Goal: Information Seeking & Learning: Learn about a topic

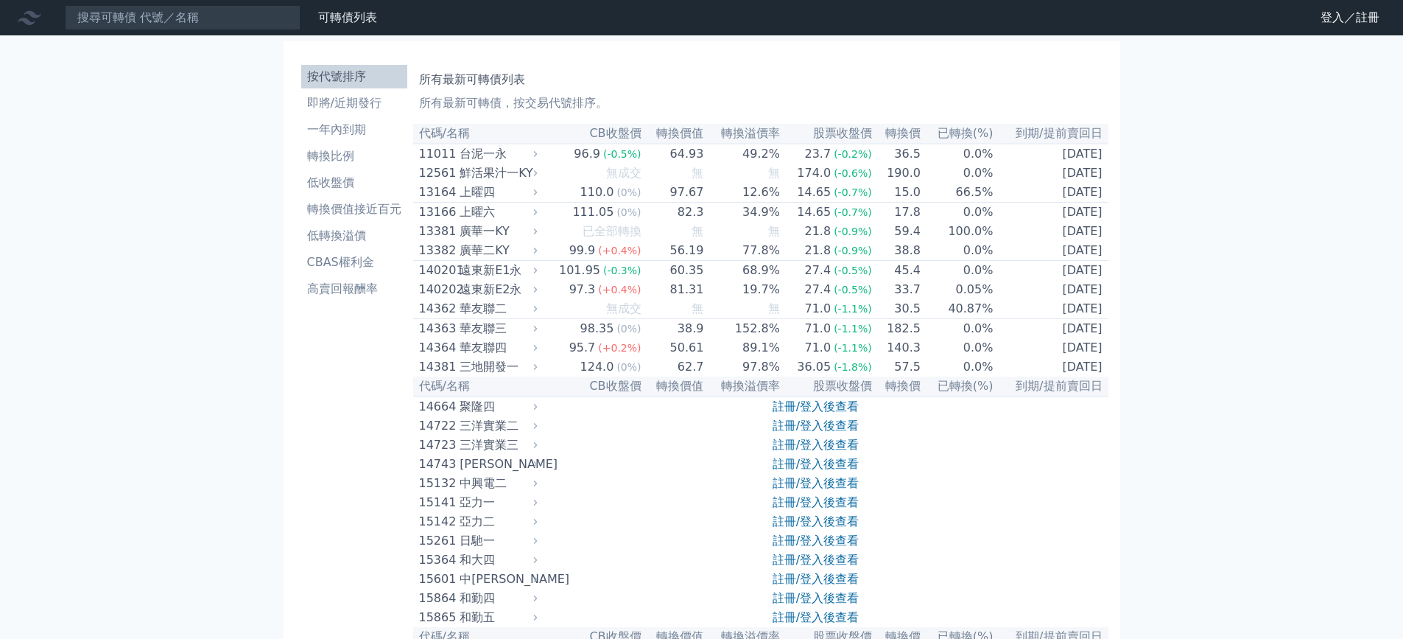
click at [839, 413] on link "註冊/登入後查看" at bounding box center [816, 406] width 86 height 14
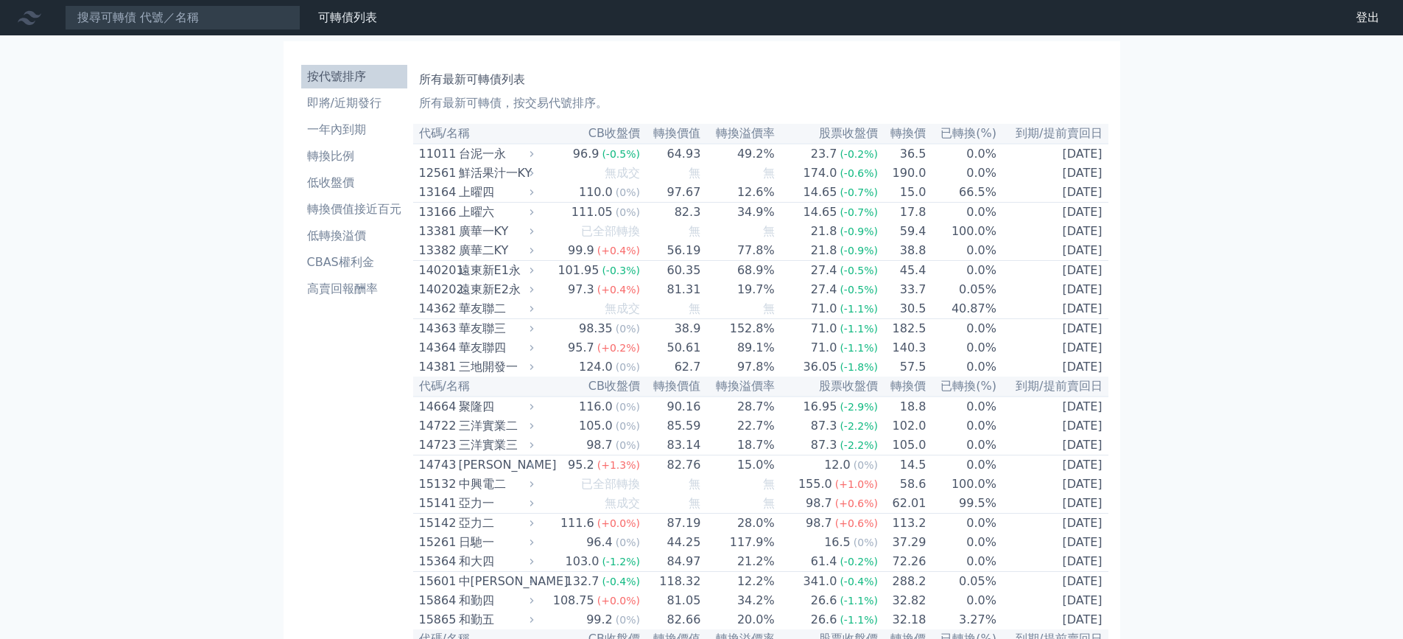
click at [639, 79] on h1 "所有最新可轉債列表" at bounding box center [761, 80] width 684 height 18
click at [357, 118] on link "一年內到期" at bounding box center [354, 130] width 106 height 24
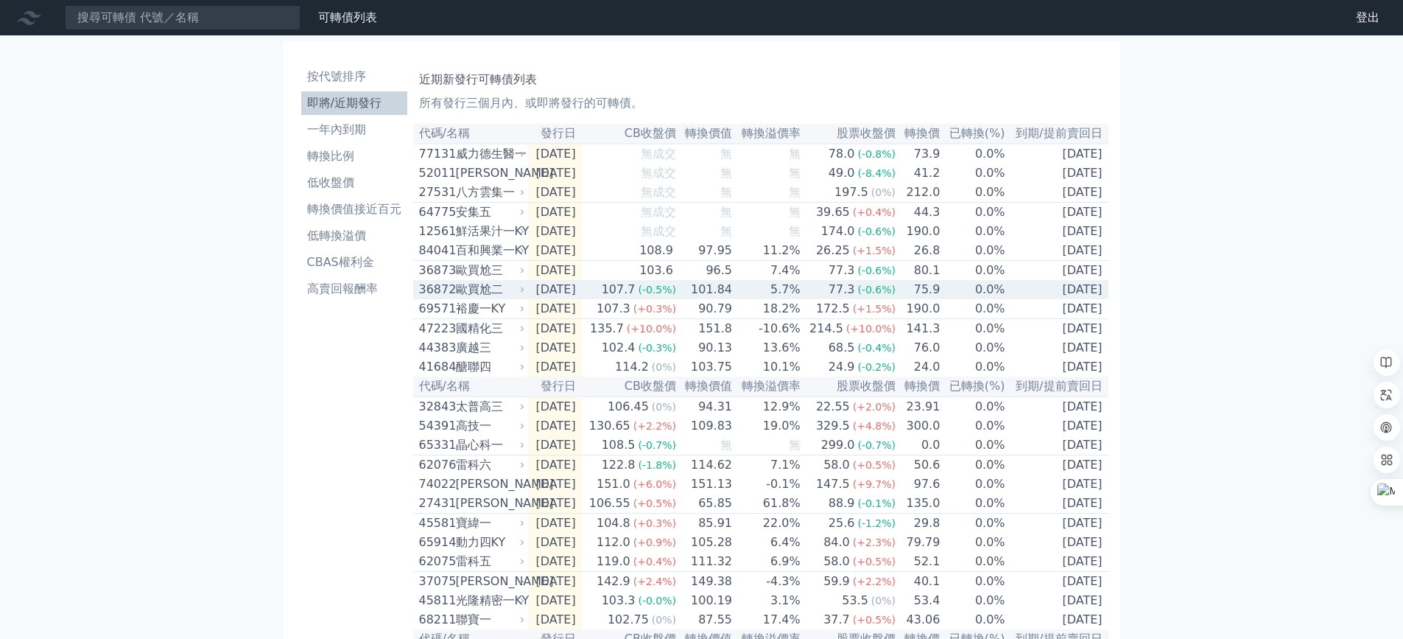
click at [494, 295] on div "歐買尬二" at bounding box center [489, 290] width 66 height 18
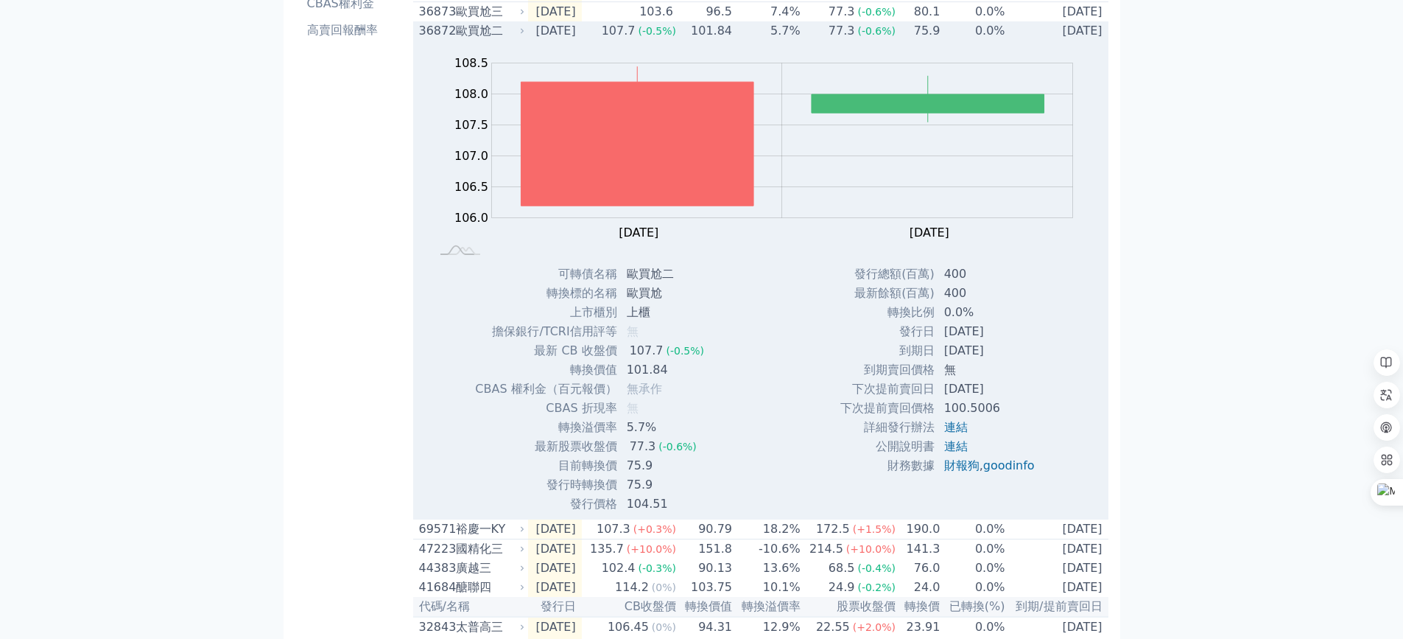
scroll to position [295, 0]
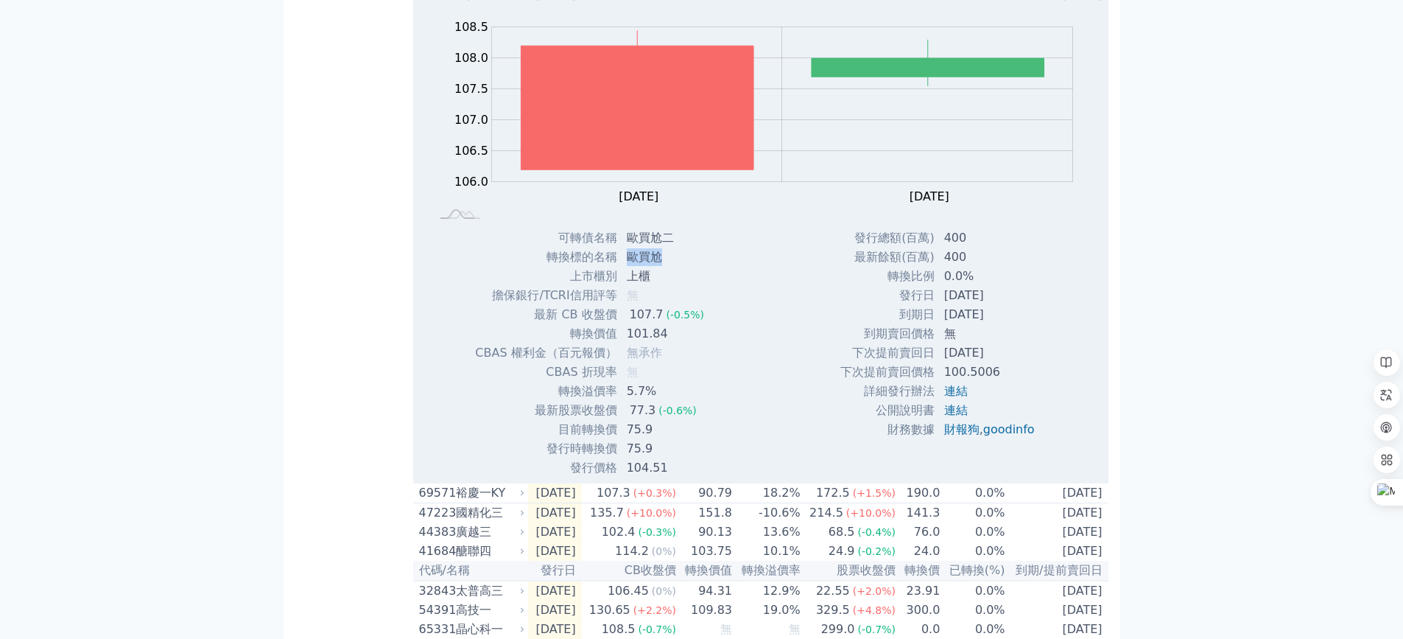
drag, startPoint x: 628, startPoint y: 268, endPoint x: 669, endPoint y: 270, distance: 40.6
click at [669, 267] on td "歐買尬" at bounding box center [667, 257] width 98 height 19
drag, startPoint x: 627, startPoint y: 267, endPoint x: 657, endPoint y: 263, distance: 30.5
click at [657, 263] on td "歐買尬" at bounding box center [667, 257] width 98 height 19
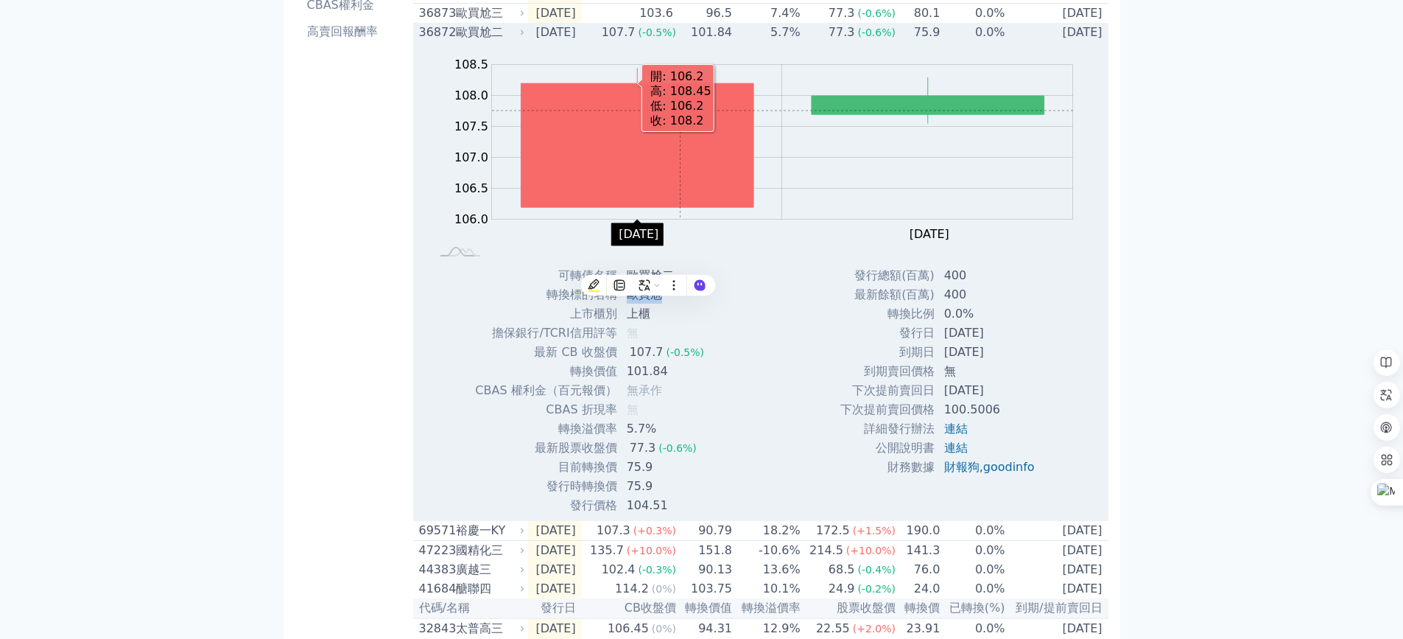
scroll to position [221, 0]
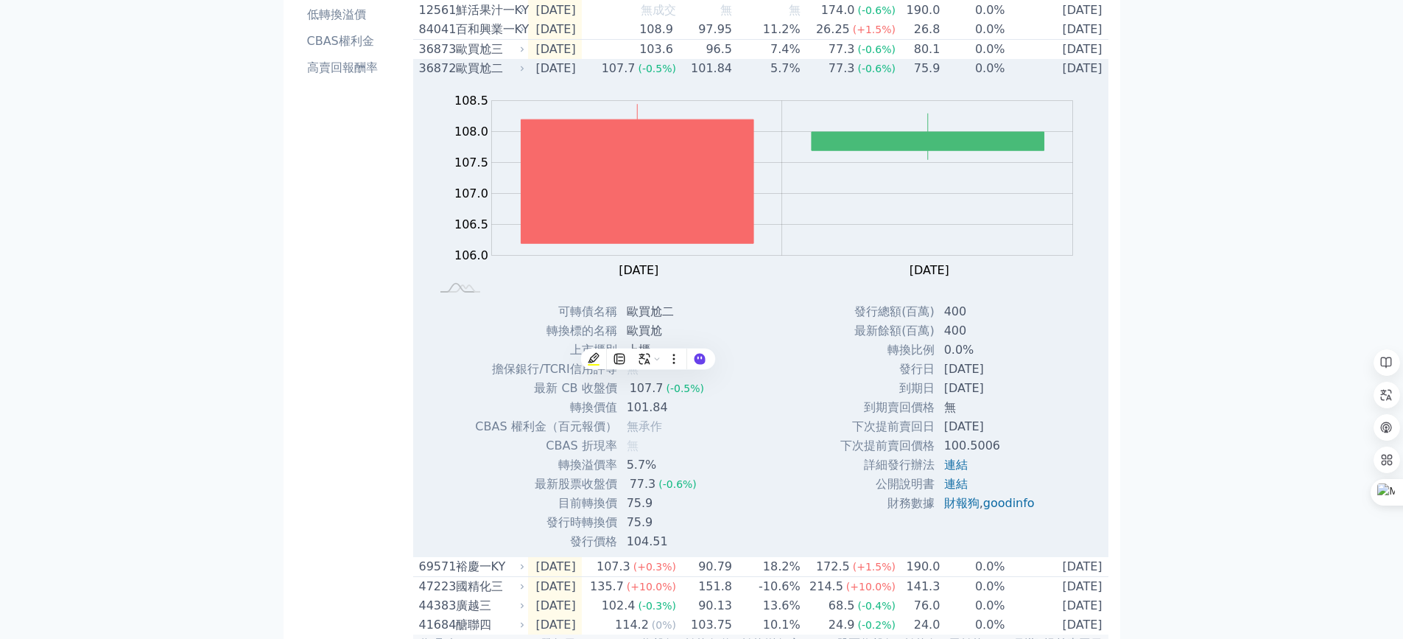
click at [559, 78] on td "[DATE]" at bounding box center [555, 68] width 54 height 19
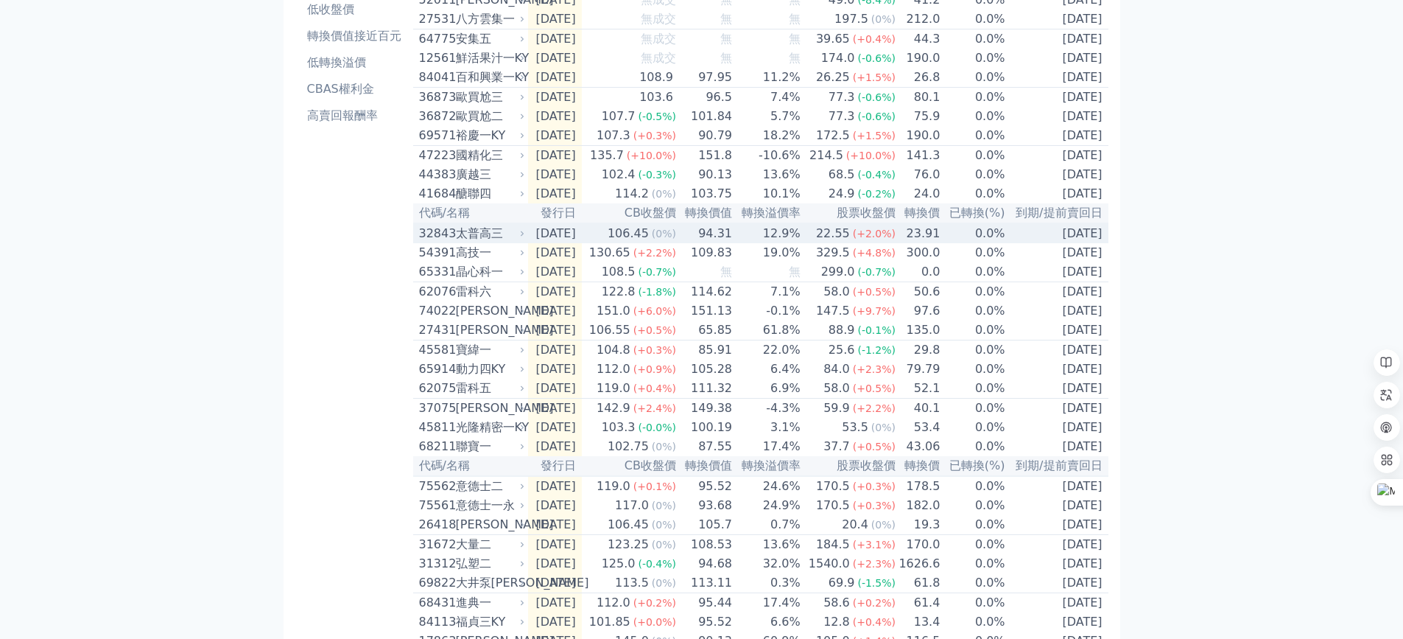
scroll to position [147, 0]
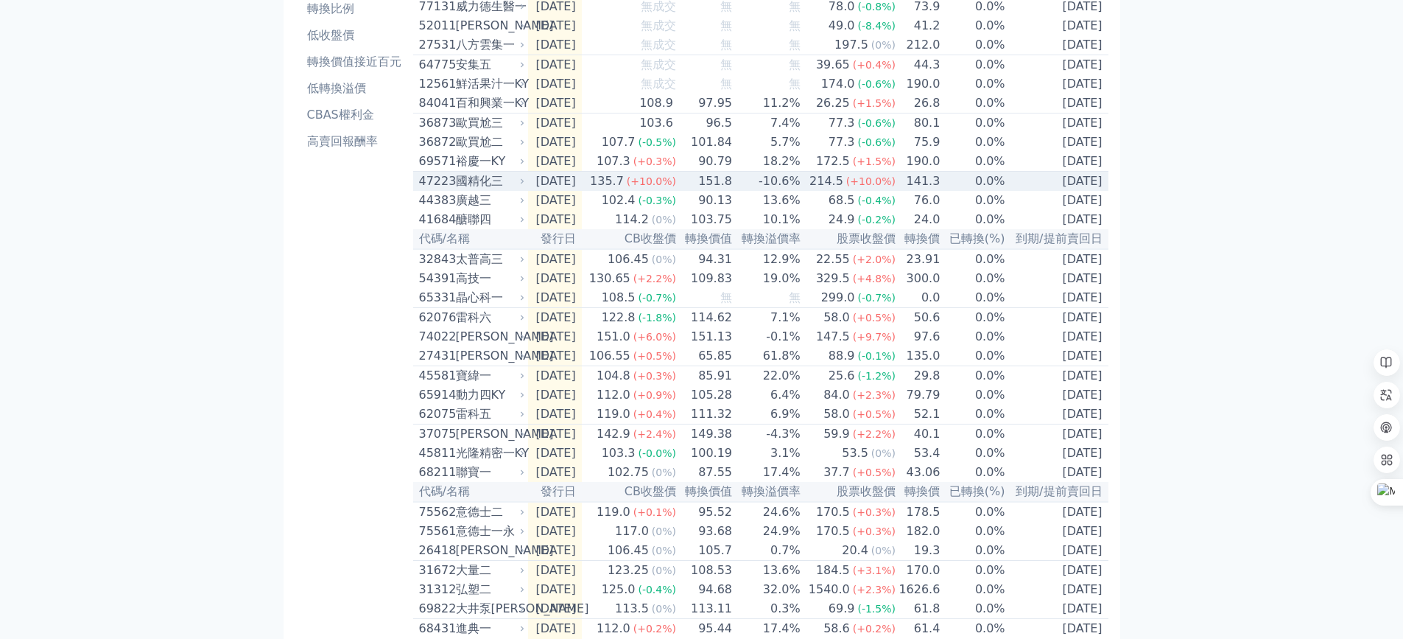
click at [733, 192] on td "151.8" at bounding box center [705, 182] width 56 height 20
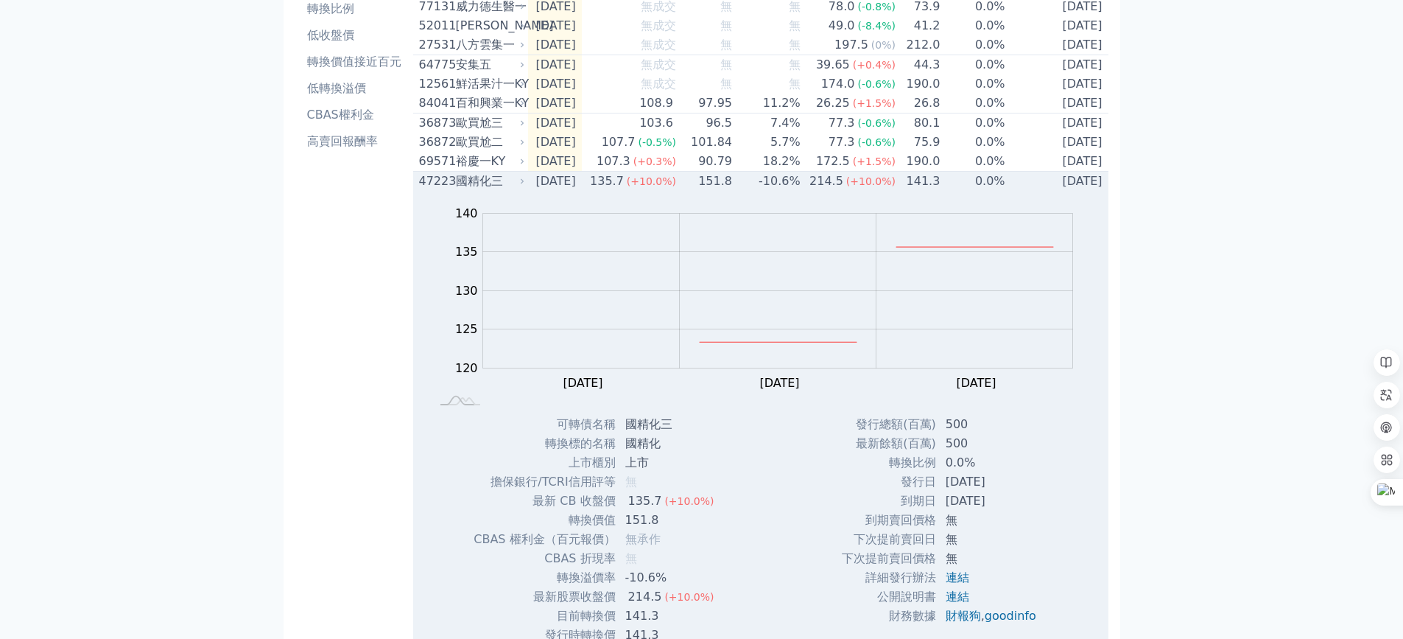
click at [705, 192] on td "151.8" at bounding box center [705, 182] width 56 height 20
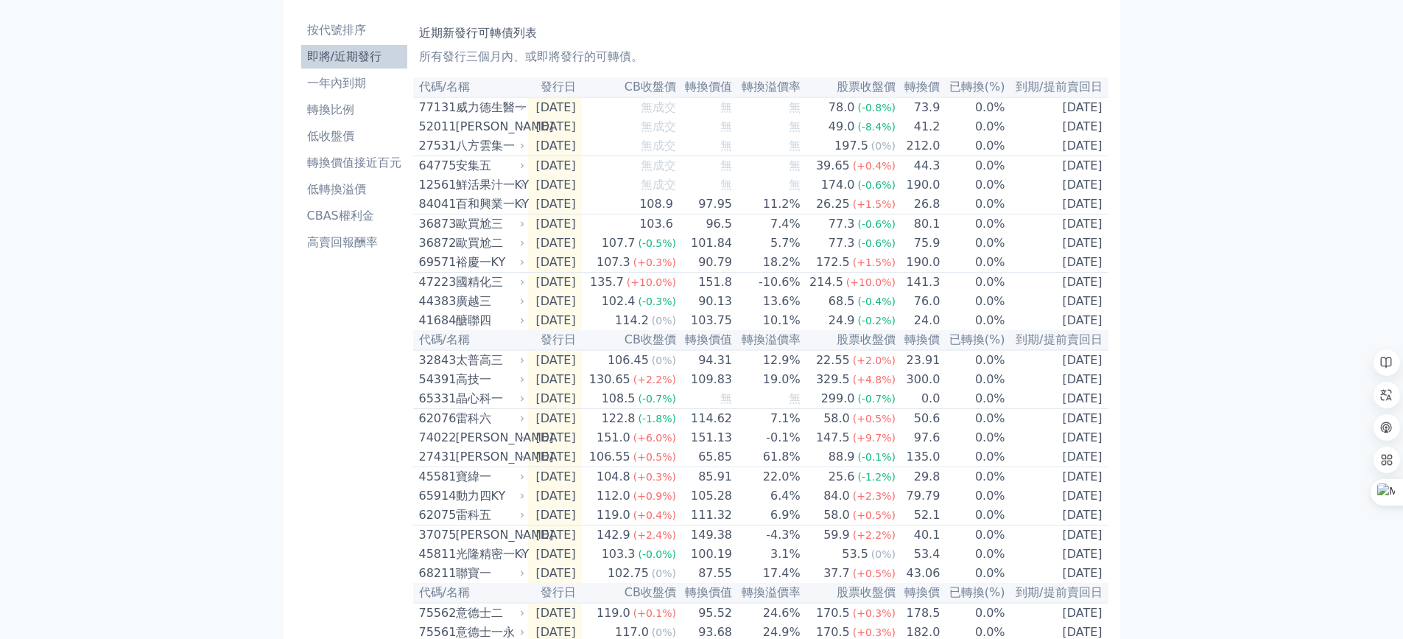
scroll to position [0, 0]
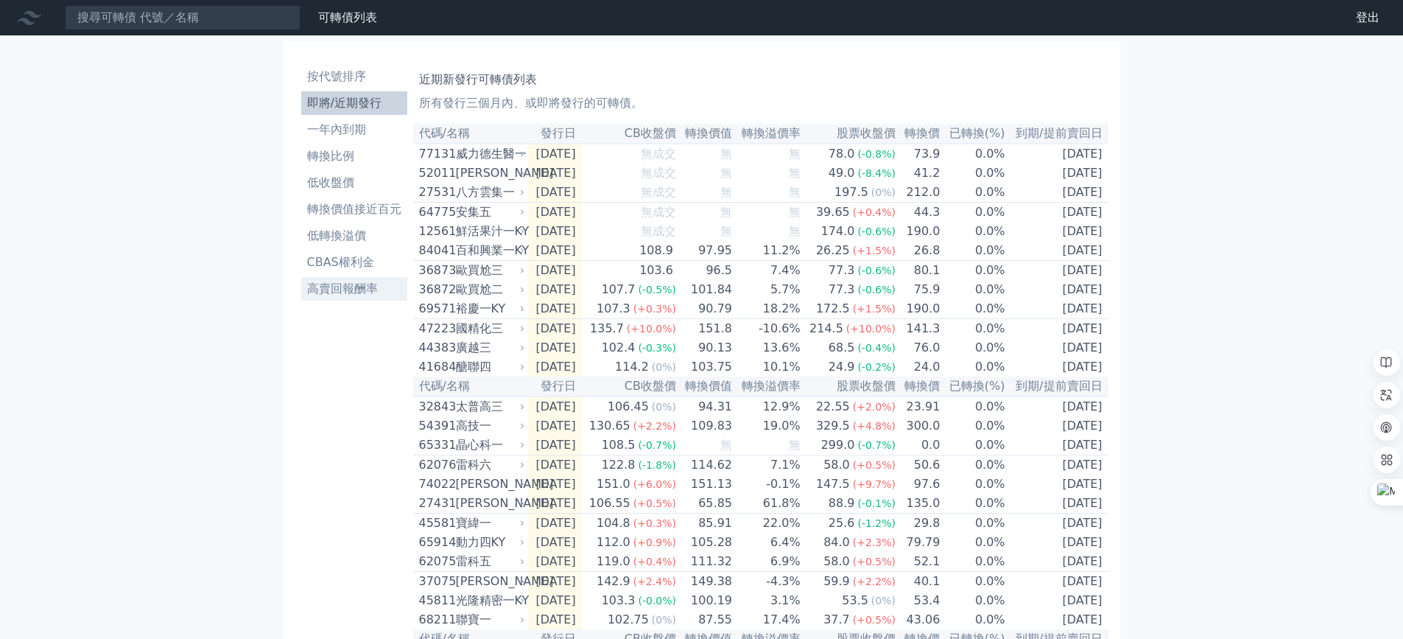
click at [350, 295] on li "高賣回報酬率" at bounding box center [354, 289] width 106 height 18
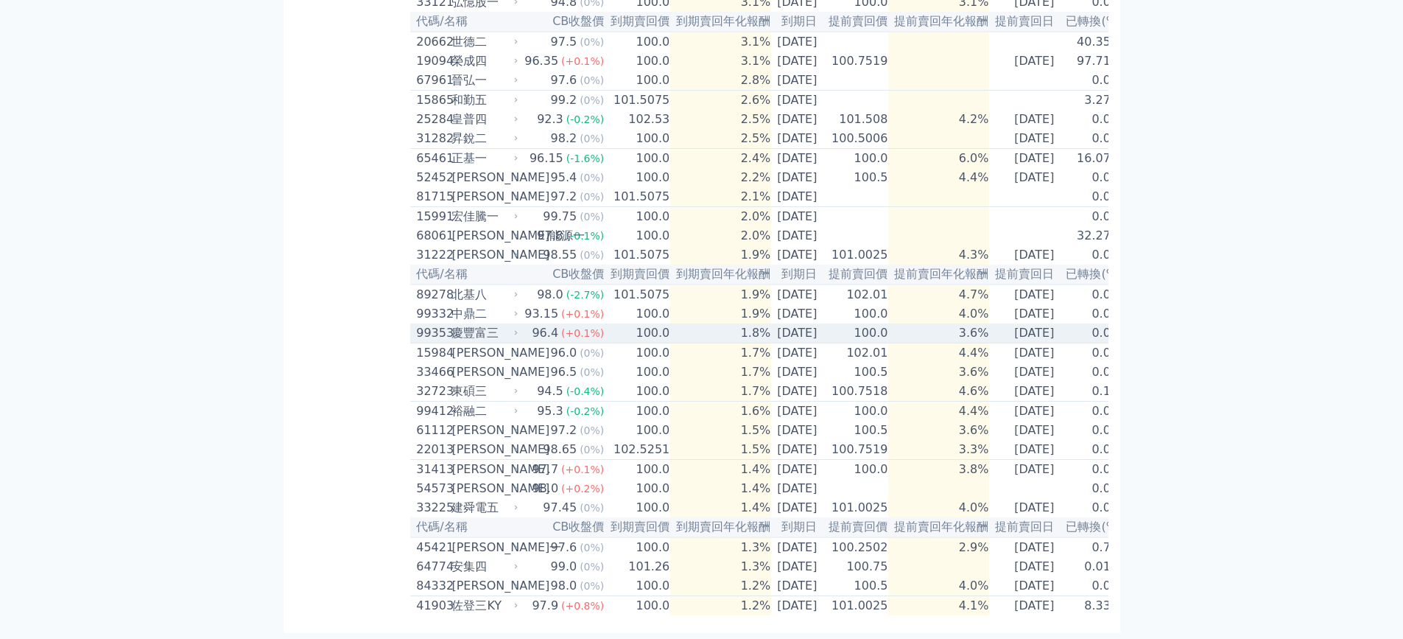
scroll to position [712, 0]
